Goal: Check status: Check status

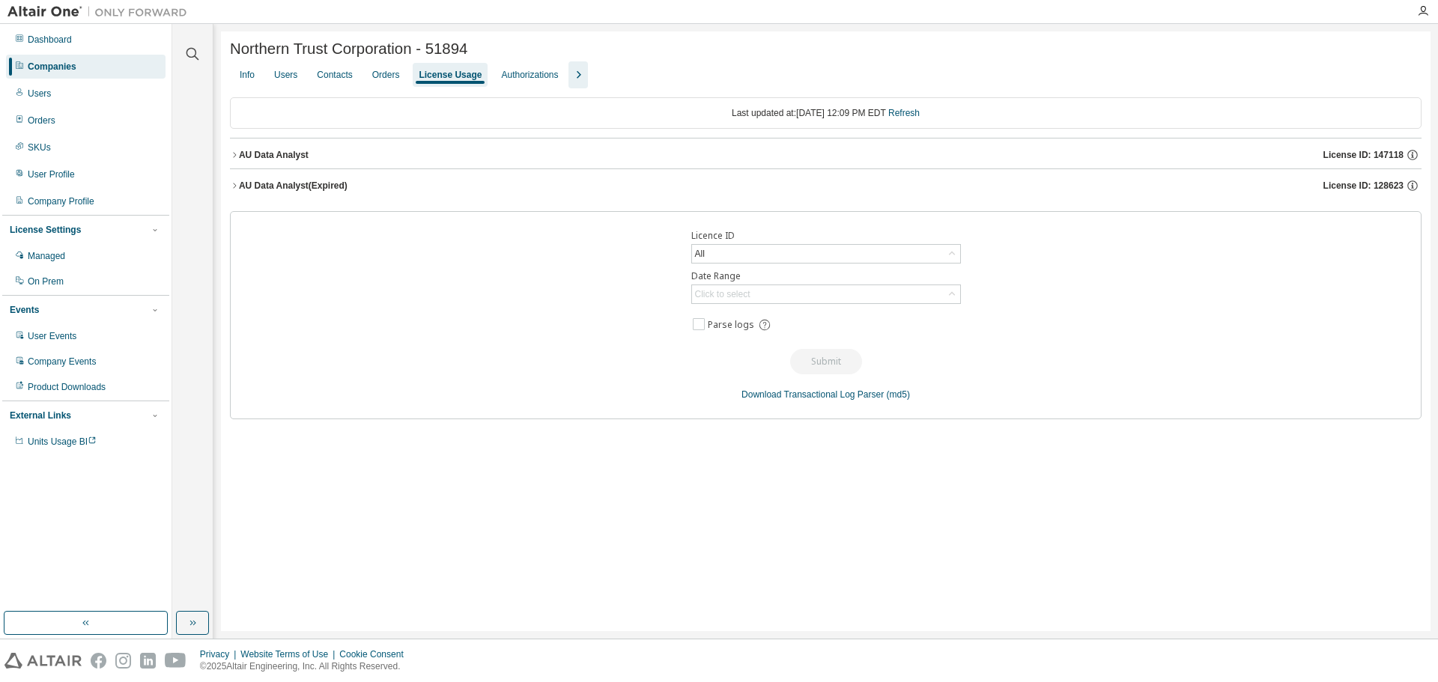
click at [434, 79] on div "License Usage" at bounding box center [450, 75] width 63 height 12
click at [1343, 158] on span "License ID: 147118" at bounding box center [1363, 155] width 80 height 12
click at [526, 156] on div "AU Data Analyst License ID: 148629" at bounding box center [830, 154] width 1182 height 13
